Goal: Task Accomplishment & Management: Use online tool/utility

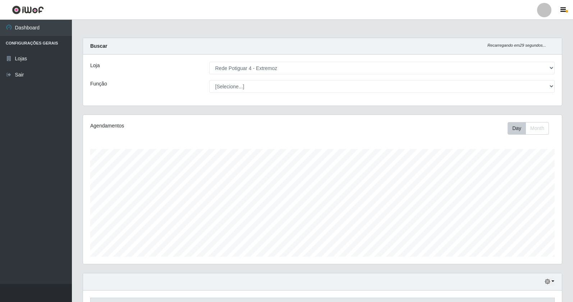
select select "78"
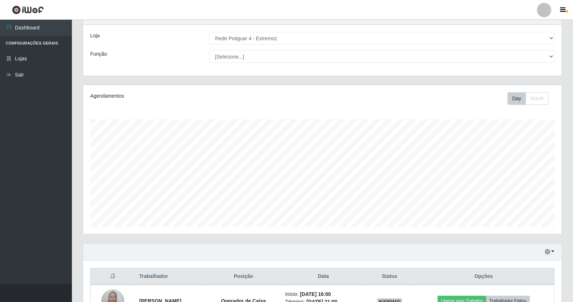
scroll to position [79, 0]
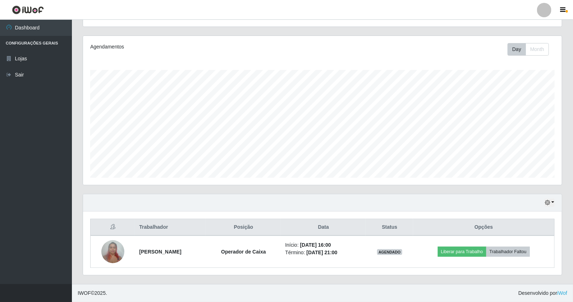
click at [545, 202] on div "Hoje 1 dia 3 dias 1 Semana Não encerrados" at bounding box center [322, 203] width 479 height 17
click at [547, 202] on icon "button" at bounding box center [547, 202] width 5 height 5
click at [511, 164] on button "3 dias" at bounding box center [525, 160] width 57 height 15
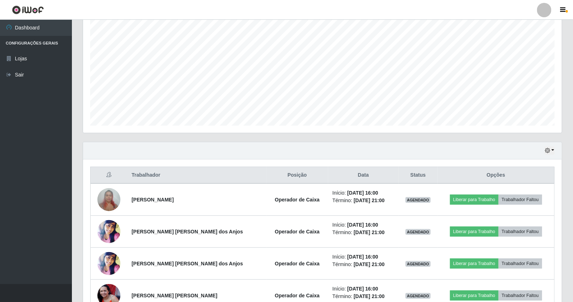
scroll to position [159, 0]
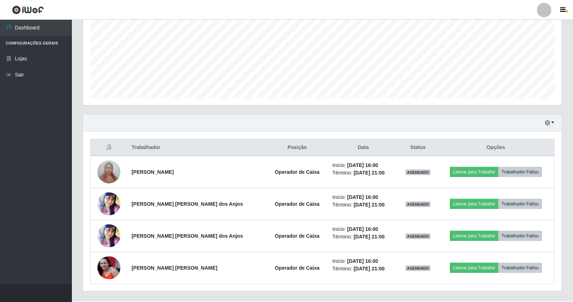
click at [555, 123] on div "Hoje 1 dia 3 dias 1 Semana Não encerrados" at bounding box center [322, 123] width 479 height 17
click at [550, 122] on icon "button" at bounding box center [547, 122] width 5 height 5
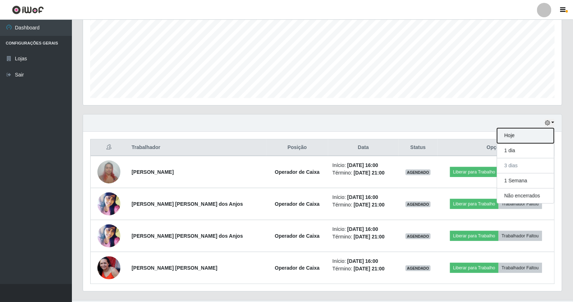
click at [532, 139] on button "Hoje" at bounding box center [525, 135] width 57 height 15
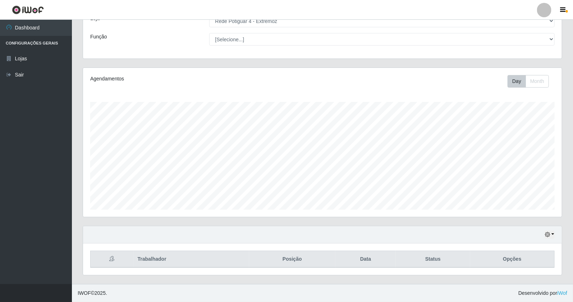
scroll to position [79, 0]
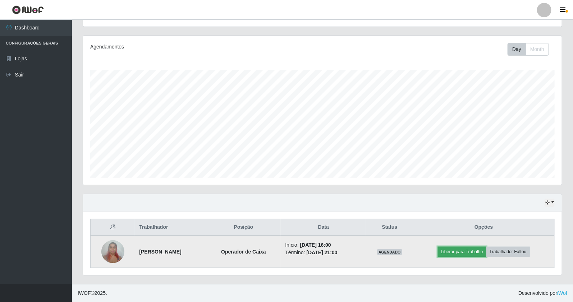
click at [469, 251] on button "Liberar para Trabalho" at bounding box center [462, 252] width 49 height 10
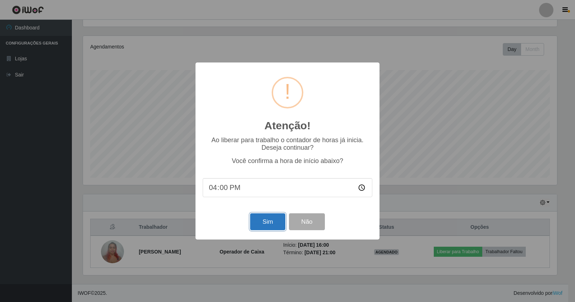
click at [271, 229] on button "Sim" at bounding box center [267, 222] width 35 height 17
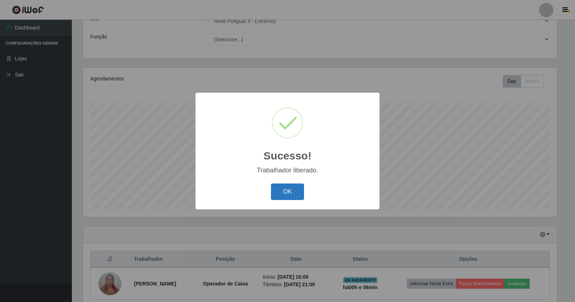
click at [275, 198] on button "OK" at bounding box center [287, 192] width 33 height 17
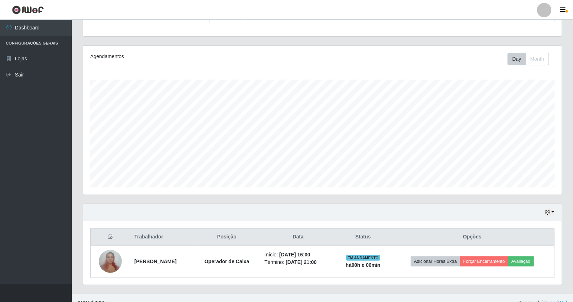
scroll to position [79, 0]
